Goal: Task Accomplishment & Management: Manage account settings

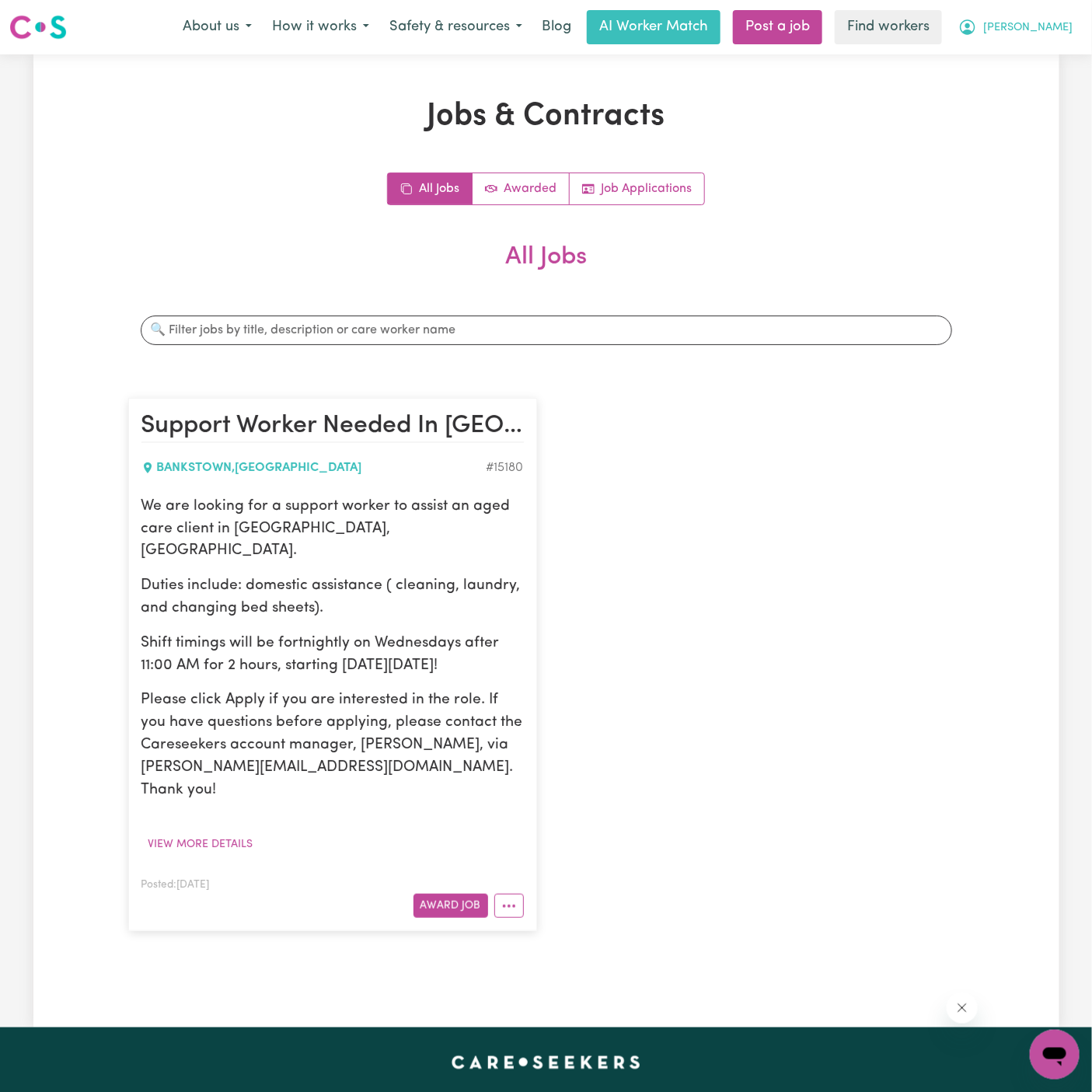
click at [1060, 26] on span "[PERSON_NAME]" at bounding box center [1028, 27] width 90 height 17
click at [996, 85] on link "Logout" at bounding box center [1021, 89] width 123 height 29
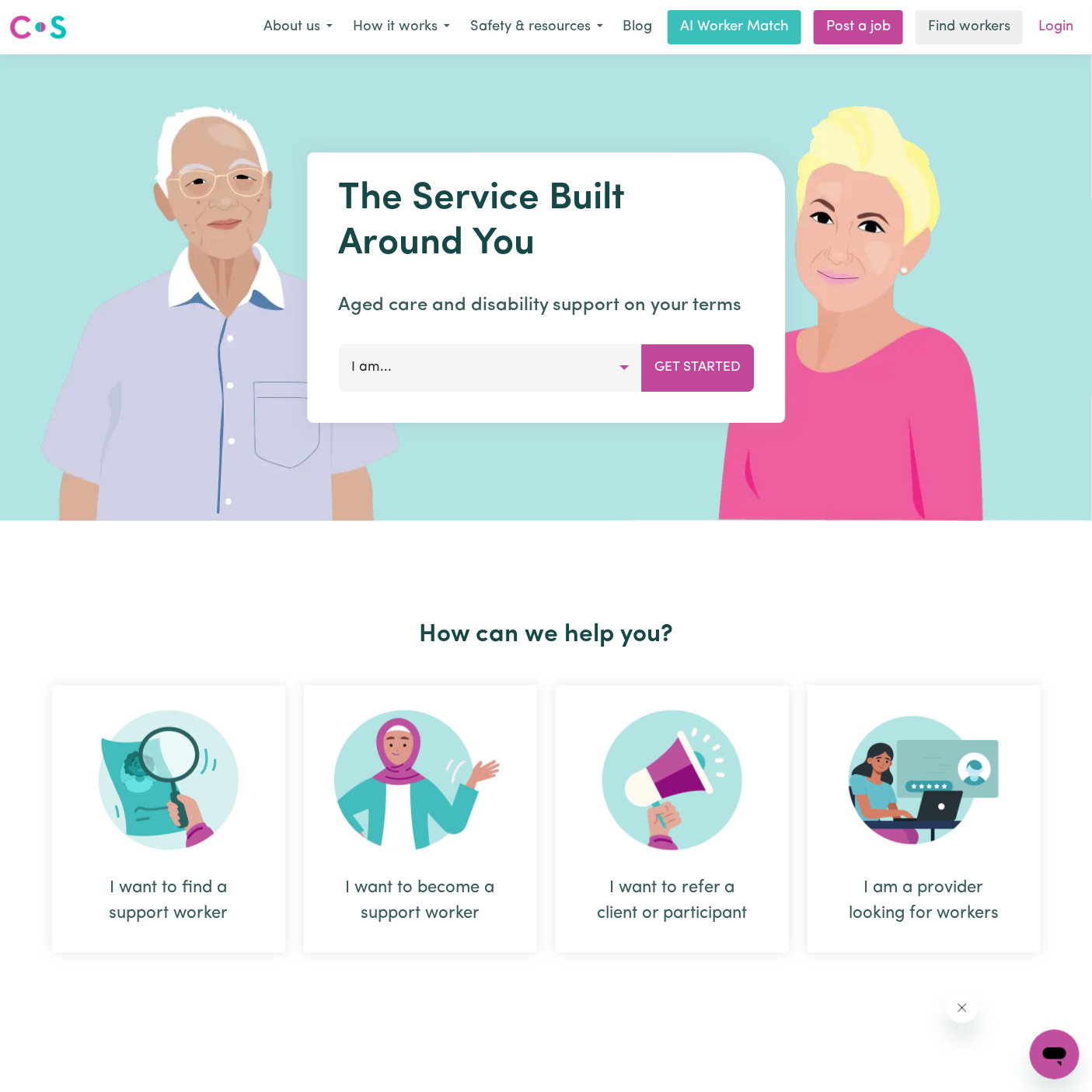
click at [1064, 25] on link "Login" at bounding box center [1055, 27] width 54 height 34
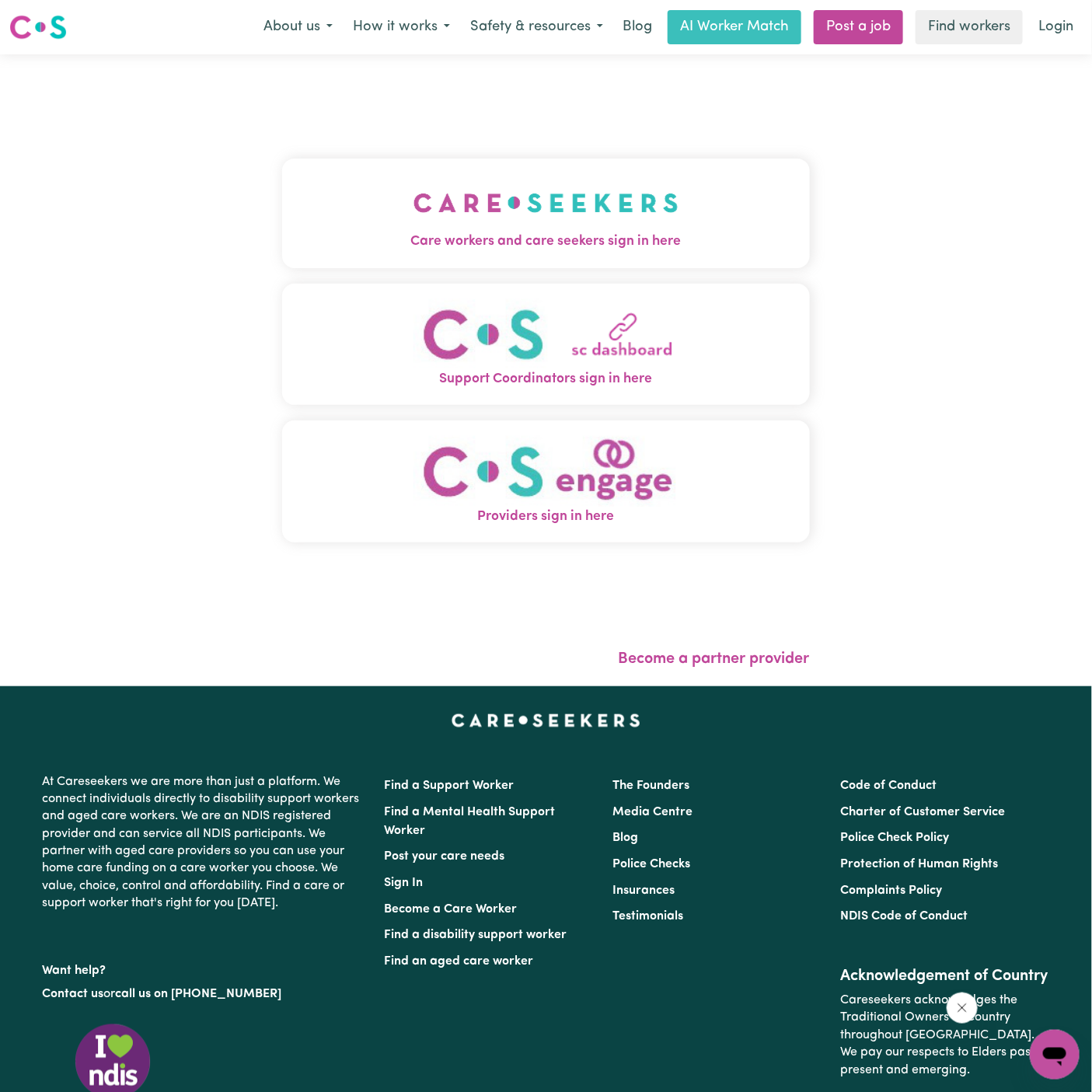
click at [582, 235] on span "Care workers and care seekers sign in here" at bounding box center [546, 242] width 528 height 20
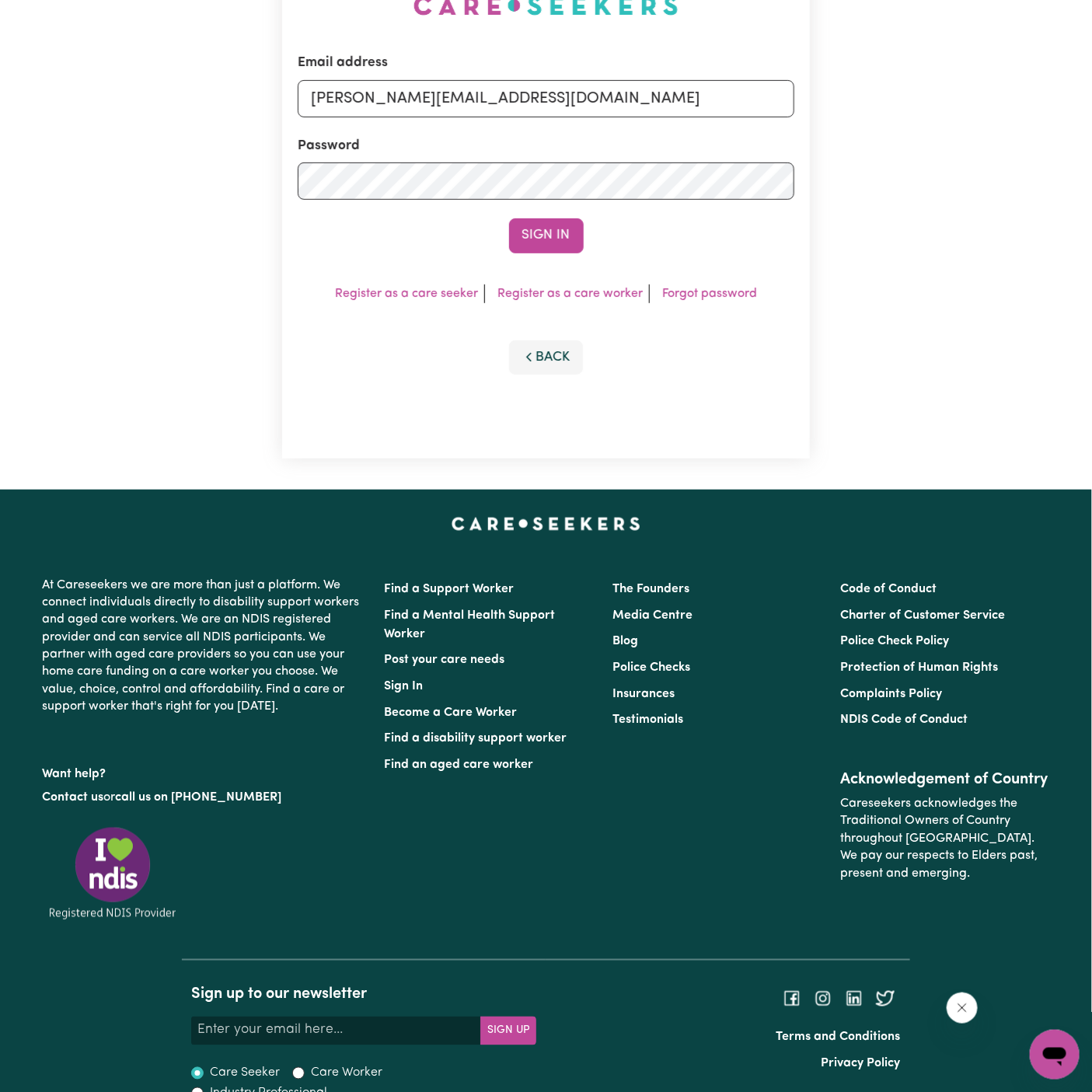
scroll to position [202, 0]
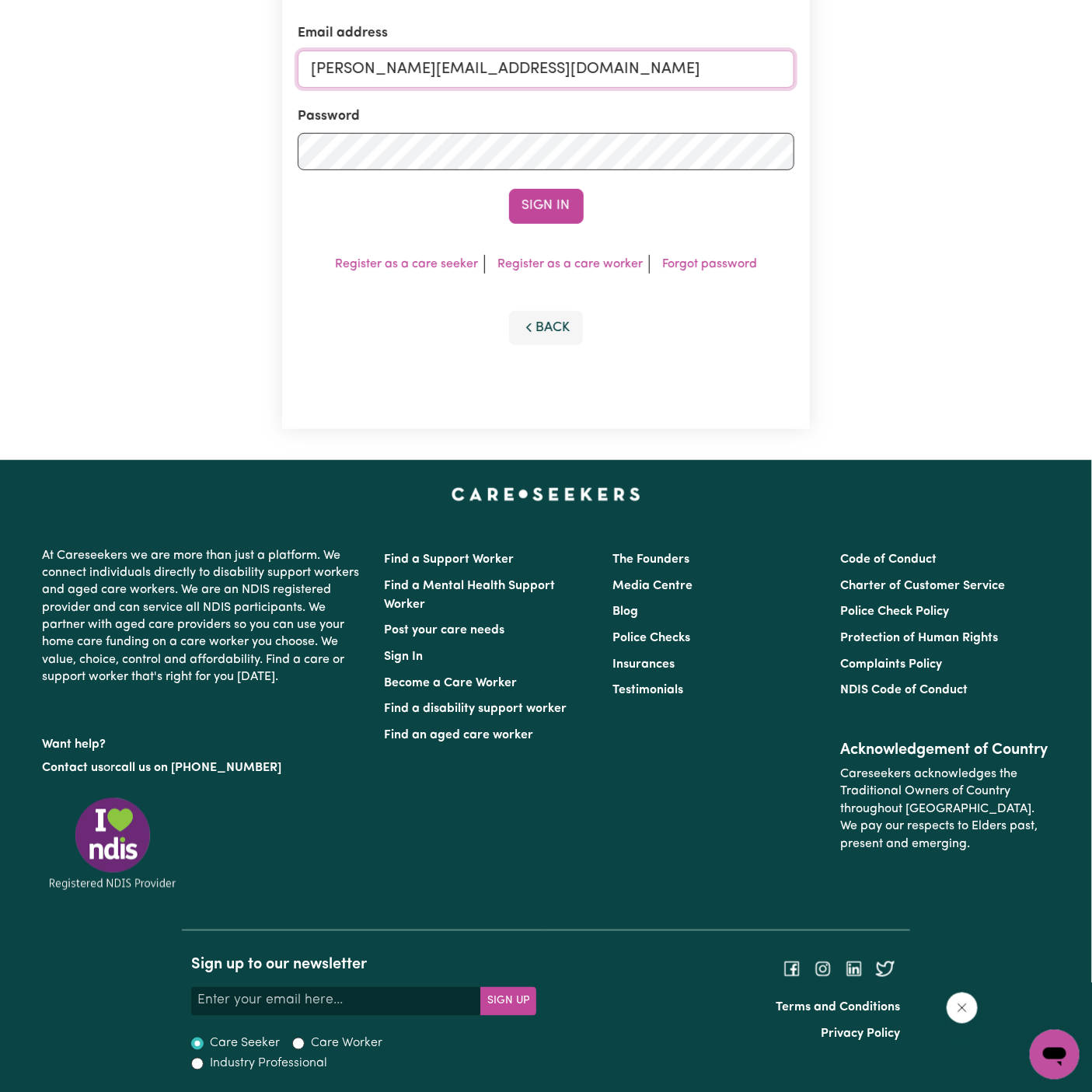
click at [541, 70] on input "[PERSON_NAME][EMAIL_ADDRESS][DOMAIN_NAME]" at bounding box center [546, 69] width 497 height 38
drag, startPoint x: 389, startPoint y: 63, endPoint x: 890, endPoint y: 58, distance: 501.0
click at [890, 58] on div "Email address [EMAIL_ADDRESS][DOMAIN_NAME] Password Sign In Register as a care …" at bounding box center [546, 156] width 1092 height 608
click at [573, 68] on input "[EMAIL_ADDRESS][DOMAIN_NAME]" at bounding box center [546, 69] width 497 height 38
drag, startPoint x: 394, startPoint y: 67, endPoint x: 860, endPoint y: 74, distance: 466.1
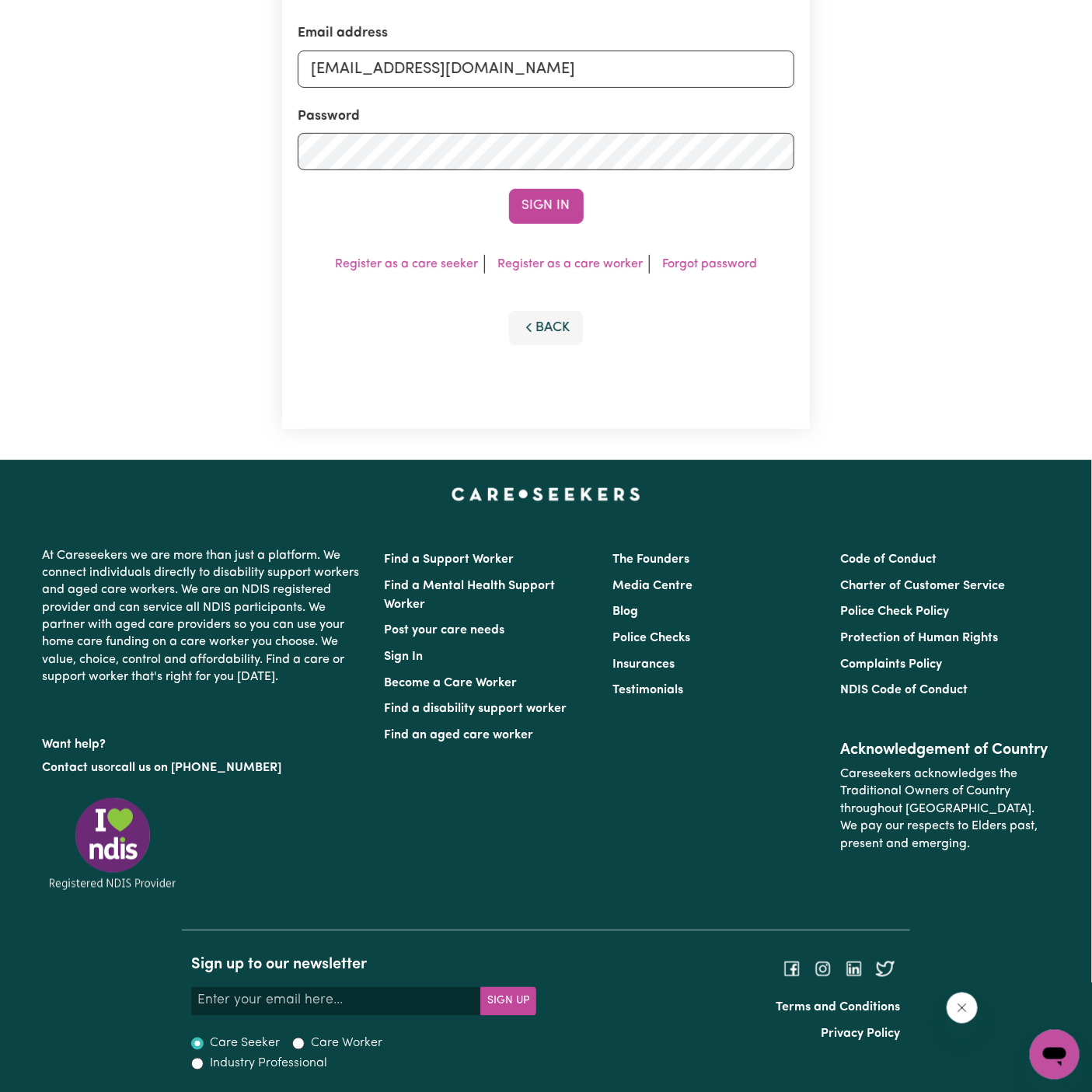
click at [860, 74] on div "Email address [EMAIL_ADDRESS][DOMAIN_NAME] Password Sign In Register as a care …" at bounding box center [546, 156] width 1092 height 608
type input "[EMAIL_ADDRESS][DOMAIN_NAME]"
click at [509, 189] on button "Sign In" at bounding box center [546, 205] width 74 height 34
